Goal: Information Seeking & Learning: Understand process/instructions

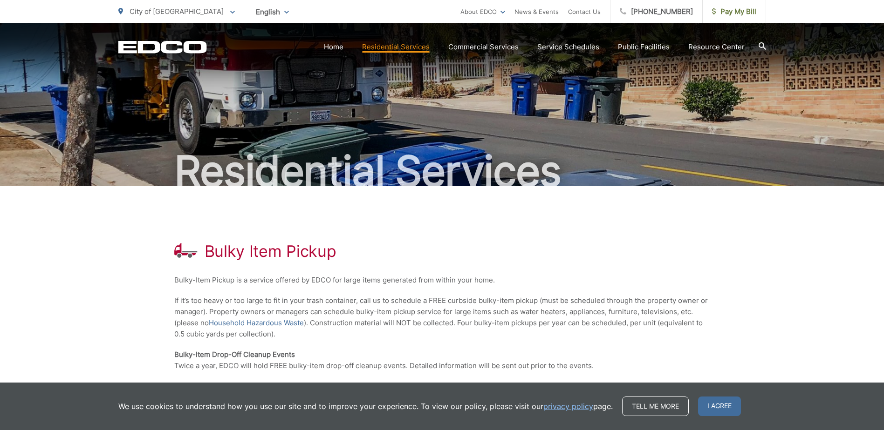
scroll to position [47, 0]
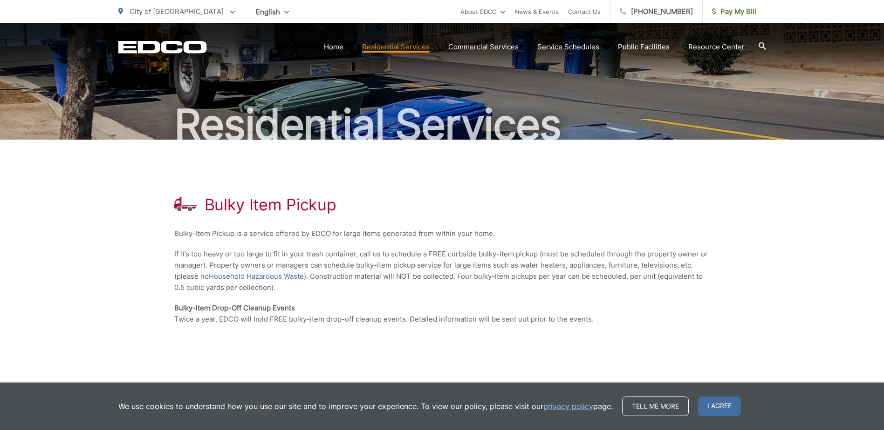
click at [681, 192] on div "Bulky Item Pickup Bulky-Item Pickup is a service offered by EDCO for large item…" at bounding box center [442, 260] width 536 height 241
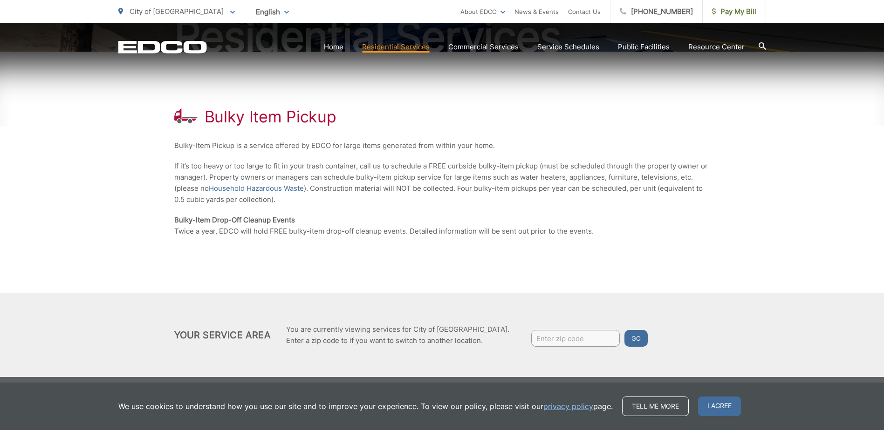
scroll to position [139, 0]
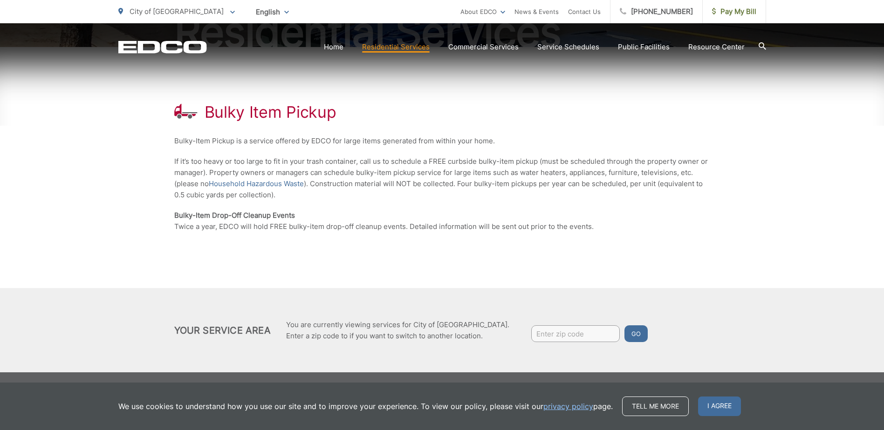
click at [671, 174] on p "If it’s too heavy or too large to fit in your trash container, call us to sched…" at bounding box center [442, 178] width 536 height 45
click at [668, 191] on p "If it’s too heavy or too large to fit in your trash container, call us to sched…" at bounding box center [442, 178] width 536 height 45
click at [666, 196] on p "If it’s too heavy or too large to fit in your trash container, call us to sched…" at bounding box center [442, 178] width 536 height 45
click at [639, 206] on div "Bulky Item Pickup Bulky-Item Pickup is a service offered by EDCO for large item…" at bounding box center [442, 167] width 536 height 241
click at [577, 224] on p "Bulky-Item Drop-Off Cleanup Events Twice a year, EDCO will hold FREE bulky-item…" at bounding box center [442, 221] width 536 height 22
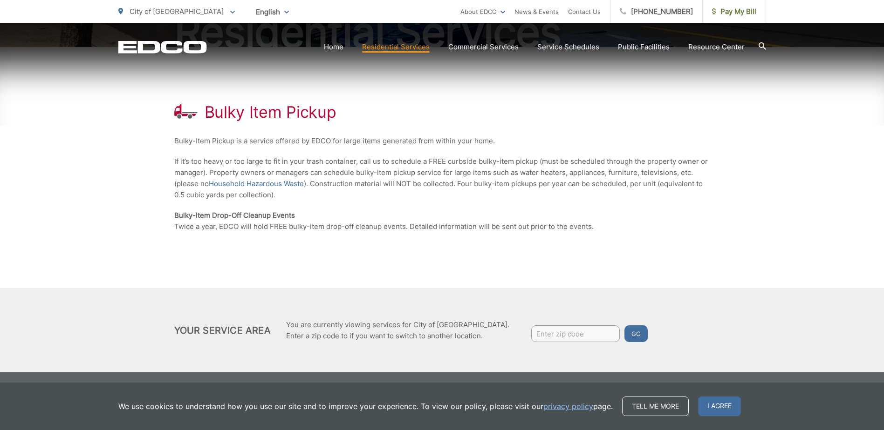
click at [583, 220] on p "Bulky-Item Drop-Off Cleanup Events Twice a year, EDCO will hold FREE bulky-item…" at bounding box center [442, 221] width 536 height 22
click at [607, 244] on div "Bulky Item Pickup Bulky-Item Pickup is a service offered by EDCO for large item…" at bounding box center [442, 167] width 536 height 241
click at [505, 203] on div "Bulky Item Pickup Bulky-Item Pickup is a service offered by EDCO for large item…" at bounding box center [442, 167] width 536 height 241
click at [488, 204] on div "Bulky Item Pickup Bulky-Item Pickup is a service offered by EDCO for large item…" at bounding box center [442, 167] width 536 height 241
click at [428, 228] on p "Bulky-Item Drop-Off Cleanup Events Twice a year, EDCO will hold FREE bulky-item…" at bounding box center [442, 221] width 536 height 22
